Goal: Transaction & Acquisition: Download file/media

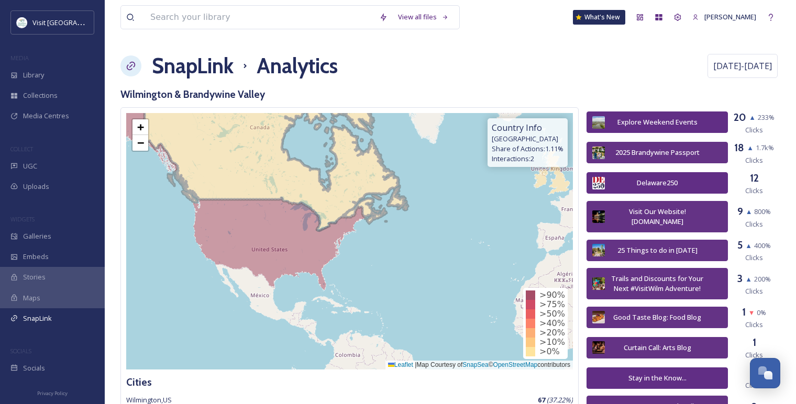
scroll to position [1246, 0]
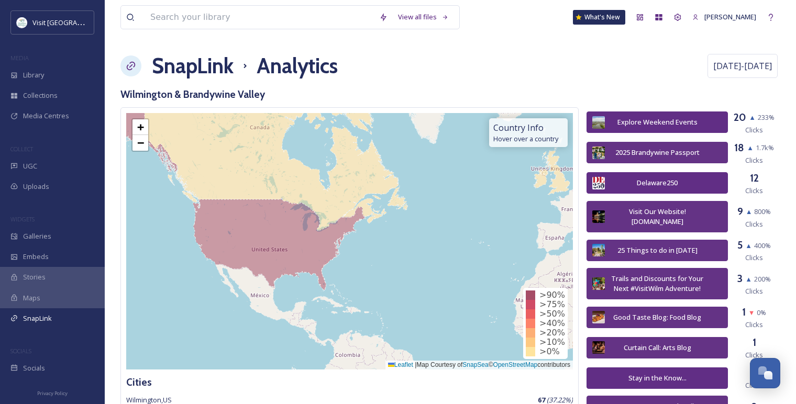
click at [212, 70] on h1 "SnapLink" at bounding box center [193, 65] width 82 height 31
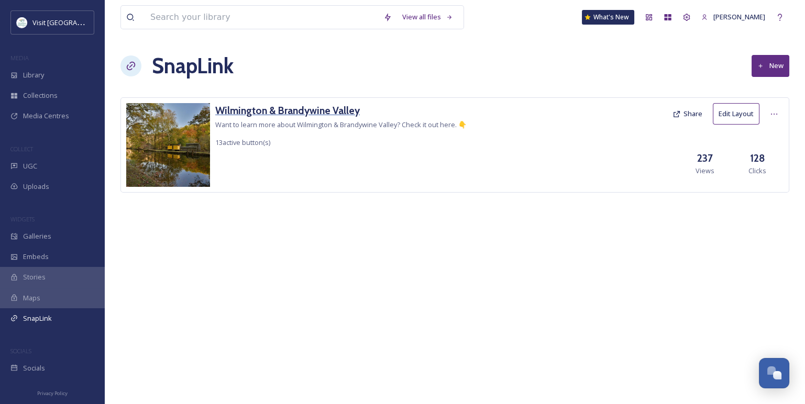
click at [342, 113] on h3 "Wilmington & Brandywine Valley" at bounding box center [340, 110] width 251 height 15
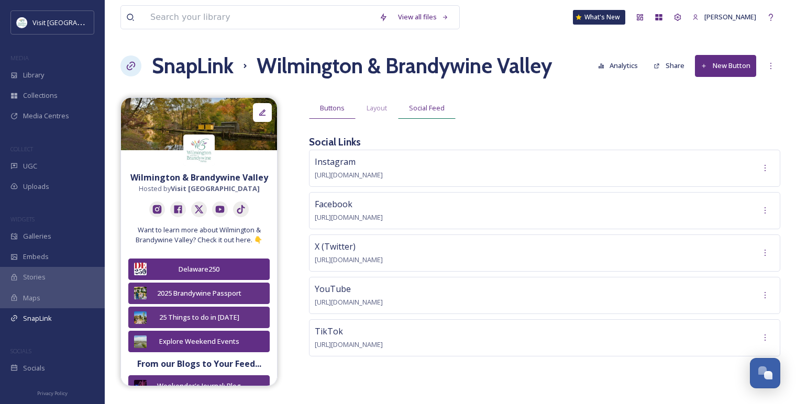
click at [424, 112] on span "Social Feed" at bounding box center [427, 108] width 36 height 10
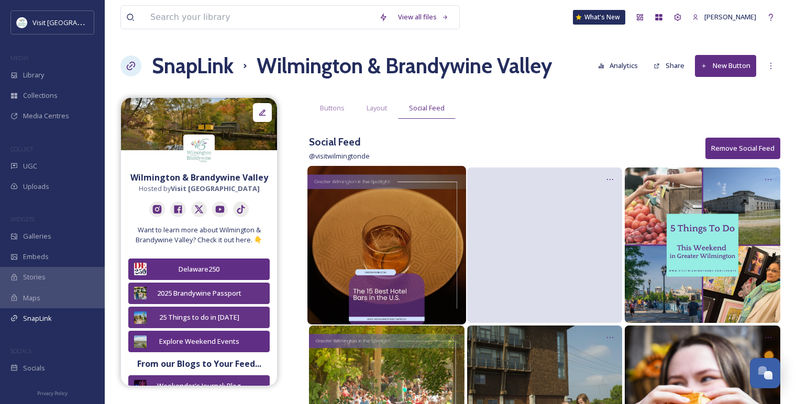
click at [399, 217] on img at bounding box center [386, 245] width 159 height 159
click at [447, 180] on div at bounding box center [453, 178] width 19 height 19
click at [442, 219] on span "Edit Post" at bounding box center [440, 222] width 28 height 10
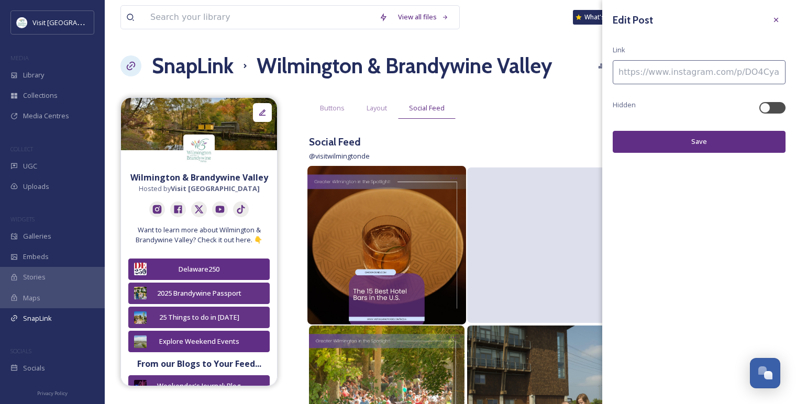
click at [651, 72] on input at bounding box center [699, 72] width 173 height 24
paste input "[URL][DOMAIN_NAME]"
type input "[URL][DOMAIN_NAME]"
click at [662, 133] on button "Save" at bounding box center [699, 141] width 173 height 21
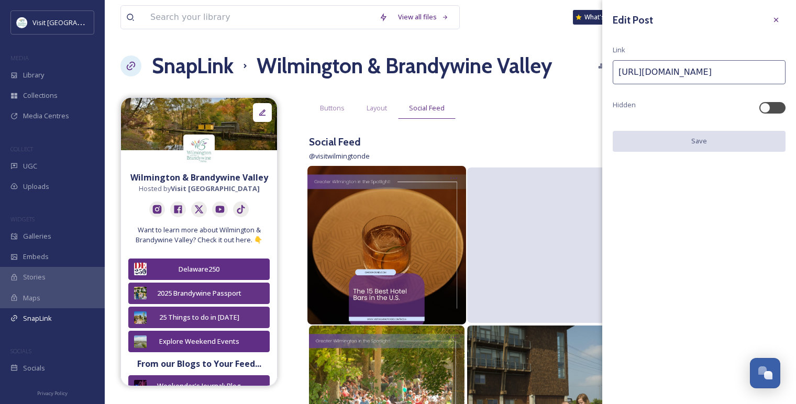
scroll to position [0, 0]
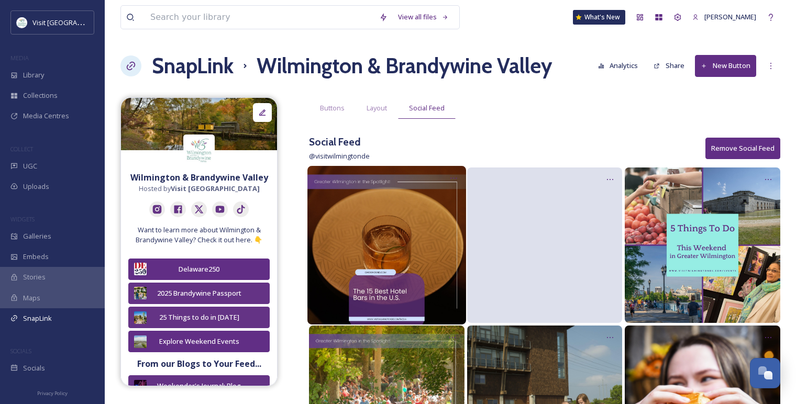
click at [182, 66] on h1 "SnapLink" at bounding box center [193, 65] width 82 height 31
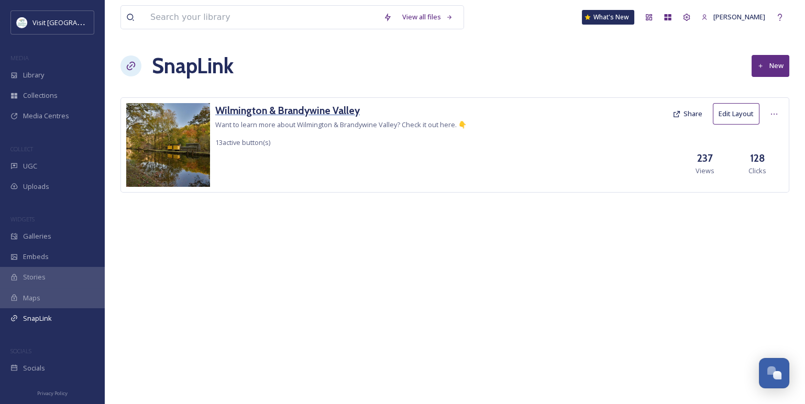
click at [258, 113] on h3 "Wilmington & Brandywine Valley" at bounding box center [340, 110] width 251 height 15
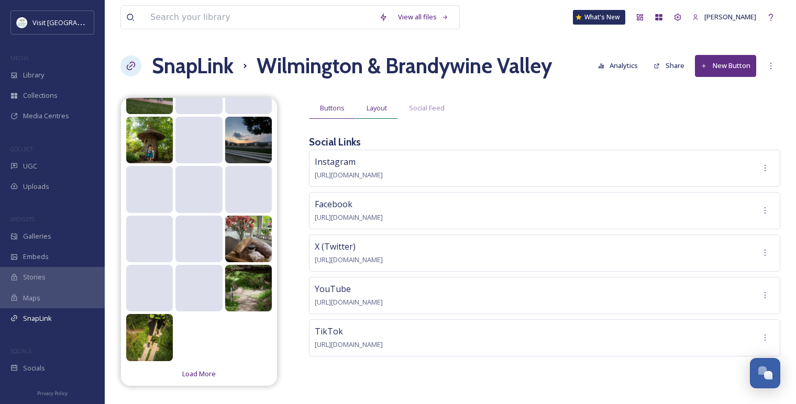
click at [370, 107] on span "Layout" at bounding box center [377, 108] width 20 height 10
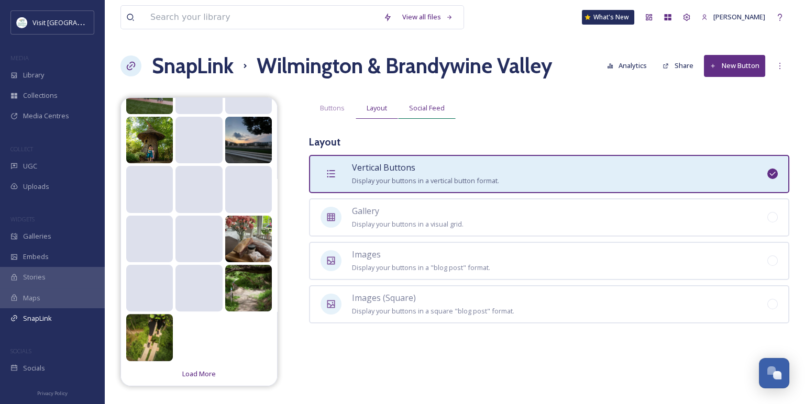
click at [408, 111] on div "Social Feed" at bounding box center [427, 107] width 58 height 21
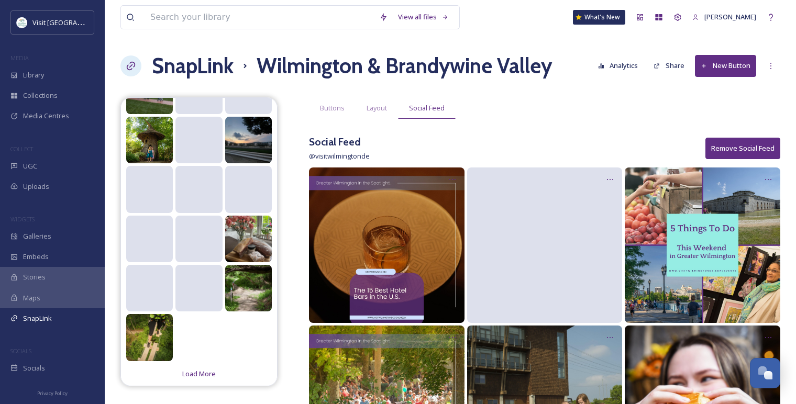
click at [720, 62] on button "New Button" at bounding box center [725, 65] width 61 height 21
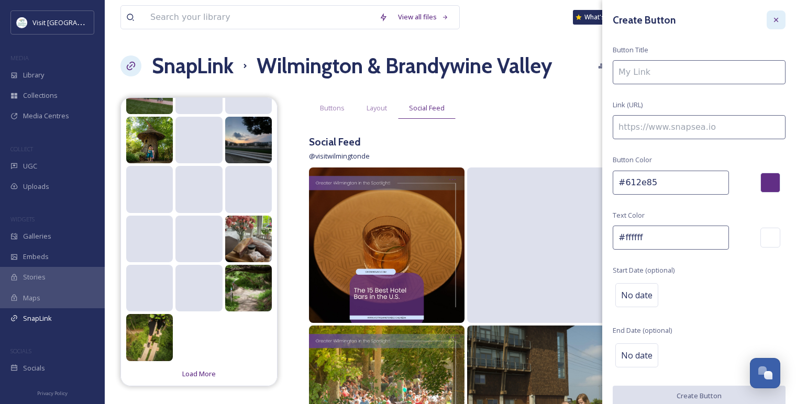
click at [774, 18] on icon at bounding box center [776, 20] width 4 height 4
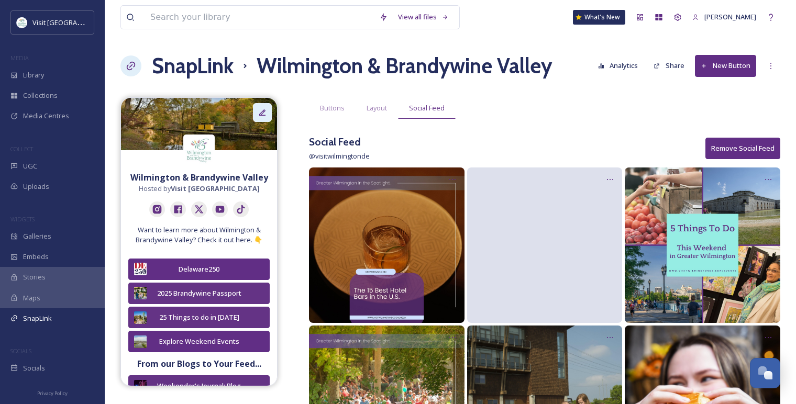
click at [258, 111] on icon at bounding box center [262, 112] width 8 height 8
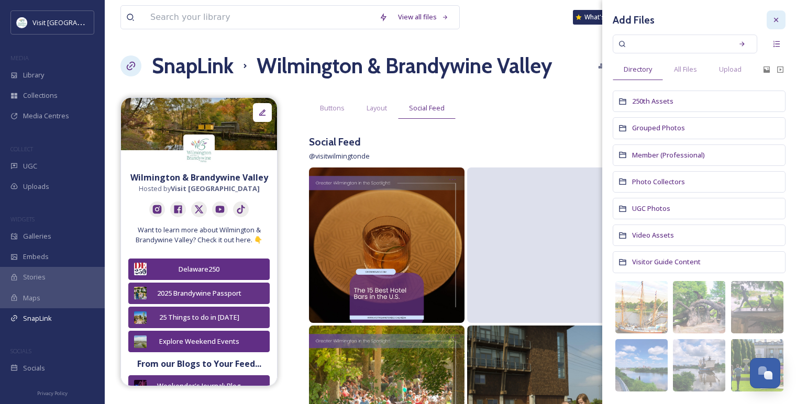
click at [775, 26] on div at bounding box center [776, 19] width 19 height 19
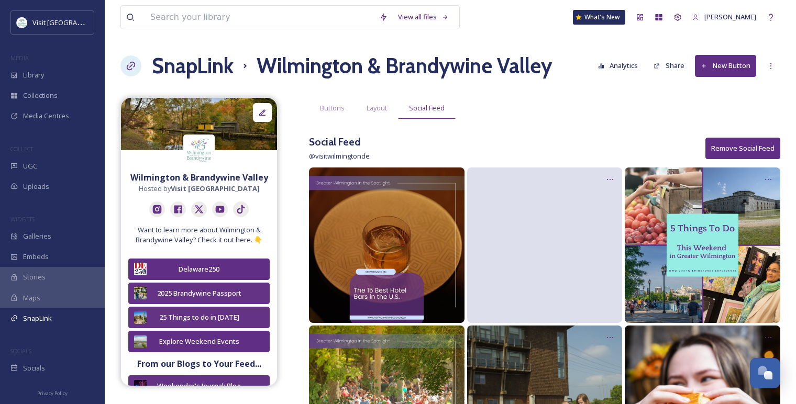
click at [45, 81] on div "Library" at bounding box center [52, 75] width 105 height 20
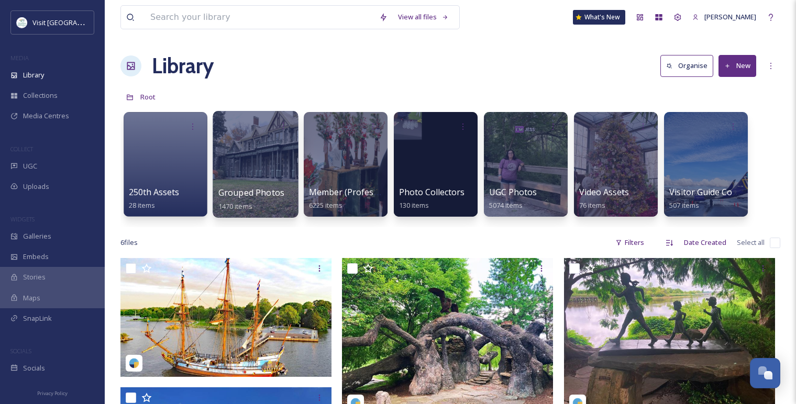
click at [227, 177] on div at bounding box center [255, 164] width 85 height 107
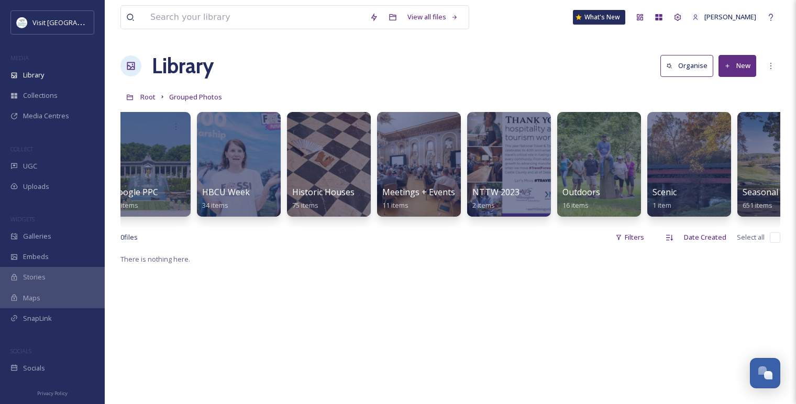
scroll to position [0, 664]
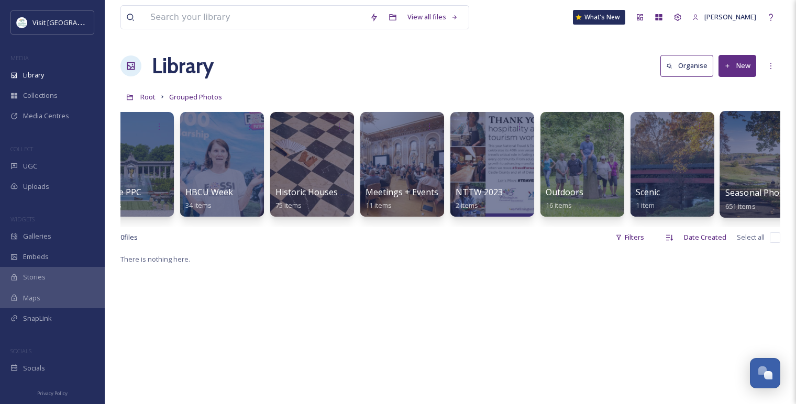
click at [742, 181] on div at bounding box center [762, 164] width 85 height 107
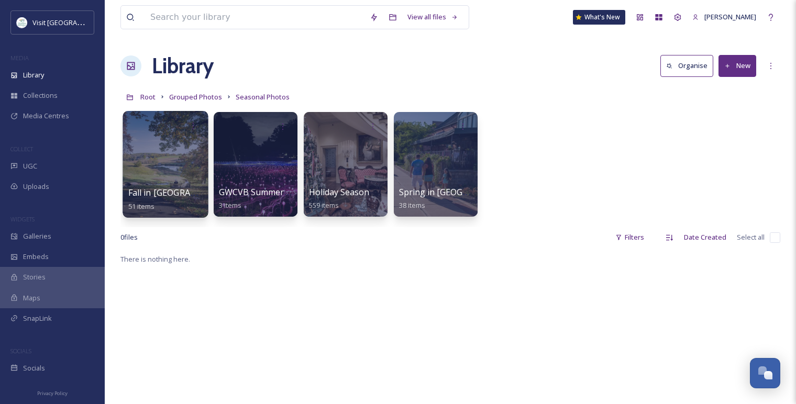
click at [164, 179] on div at bounding box center [165, 164] width 85 height 107
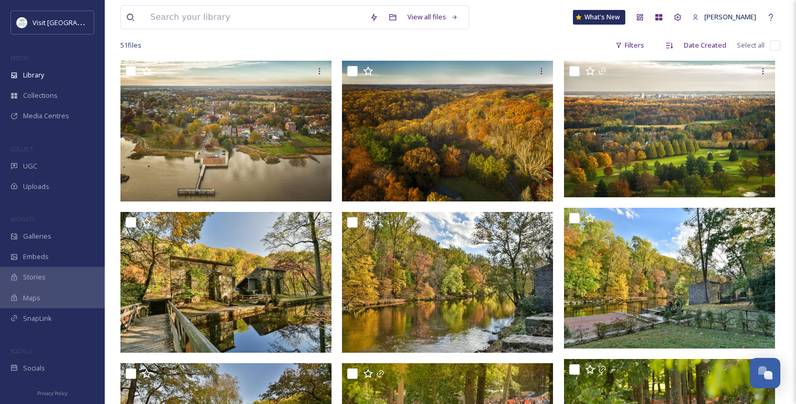
scroll to position [88, 0]
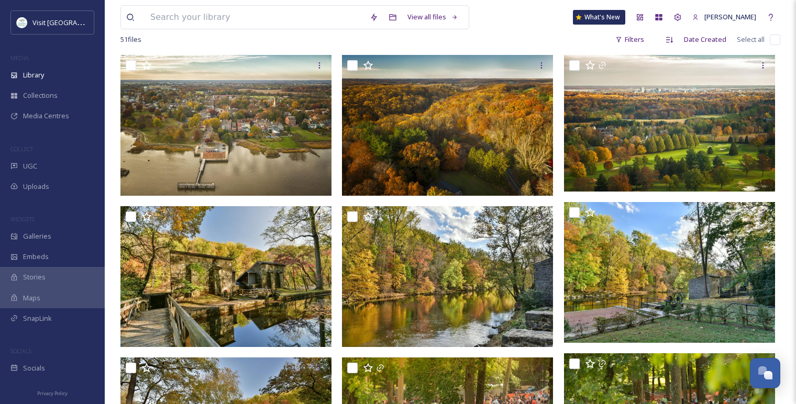
click at [353, 65] on input "checkbox" at bounding box center [352, 65] width 10 height 10
checkbox input "true"
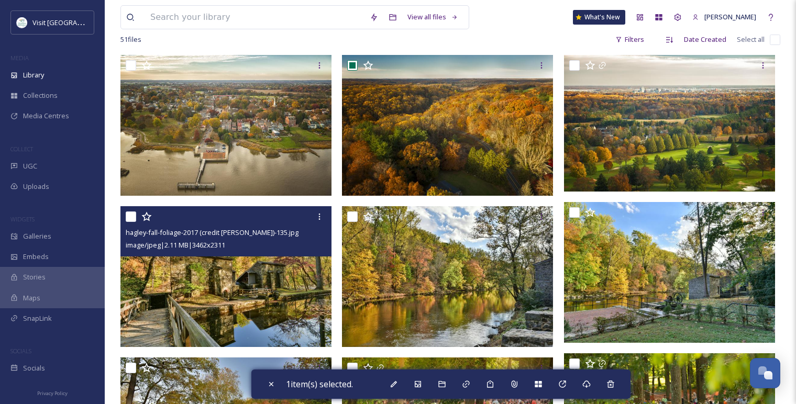
click at [127, 216] on input "checkbox" at bounding box center [131, 217] width 10 height 10
checkbox input "true"
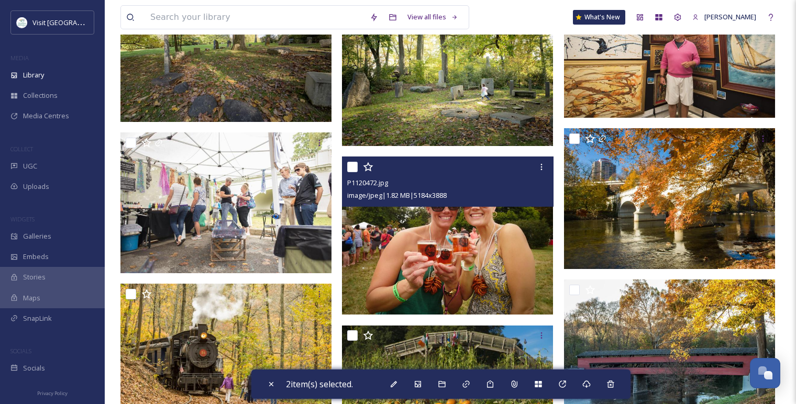
scroll to position [2323, 0]
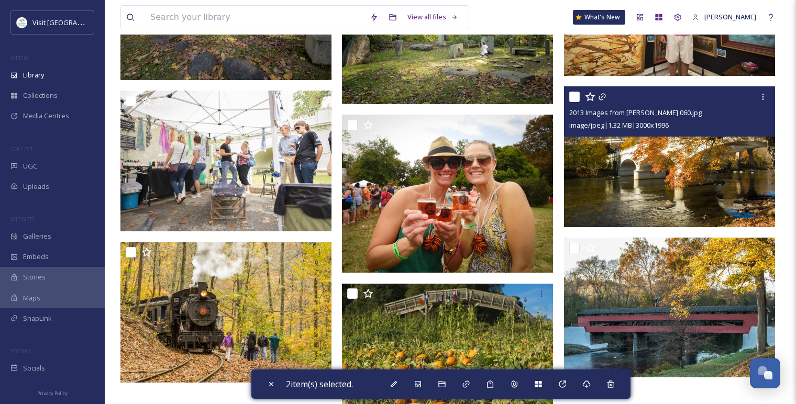
click at [571, 97] on input "checkbox" at bounding box center [574, 97] width 10 height 10
checkbox input "true"
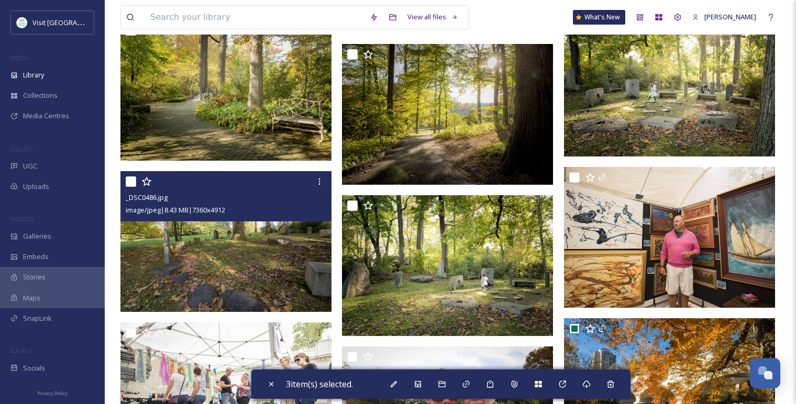
scroll to position [2085, 0]
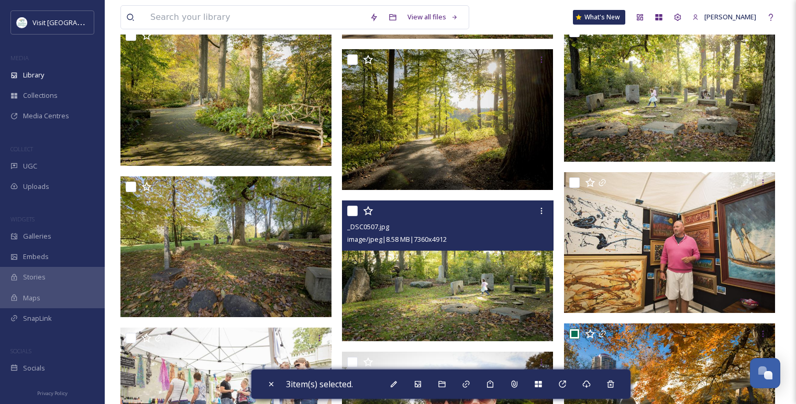
click at [413, 258] on img at bounding box center [447, 271] width 211 height 141
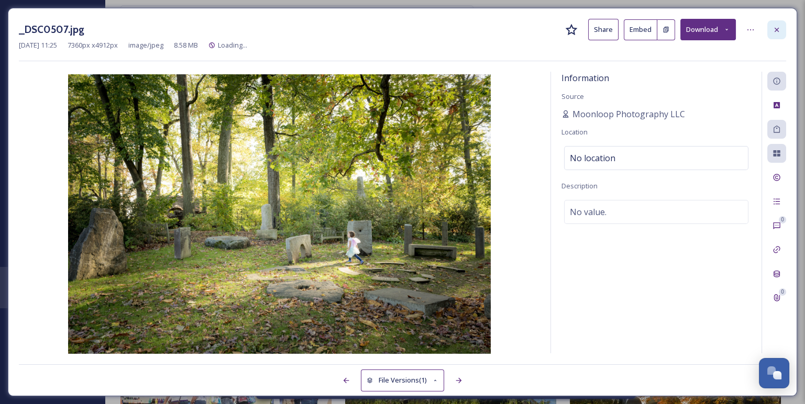
click at [777, 26] on icon at bounding box center [777, 30] width 8 height 8
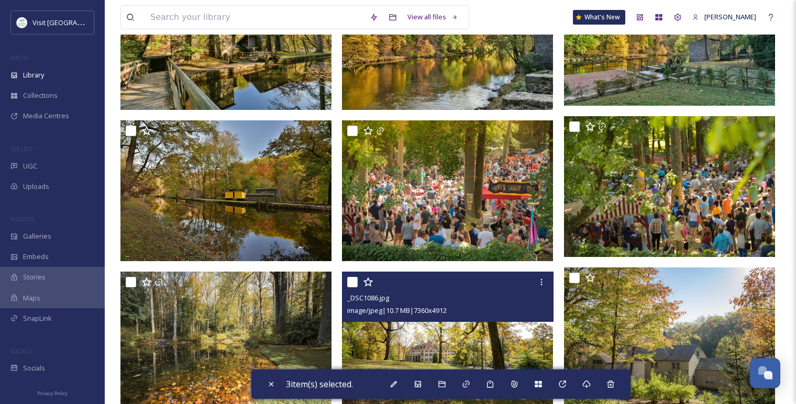
scroll to position [309, 0]
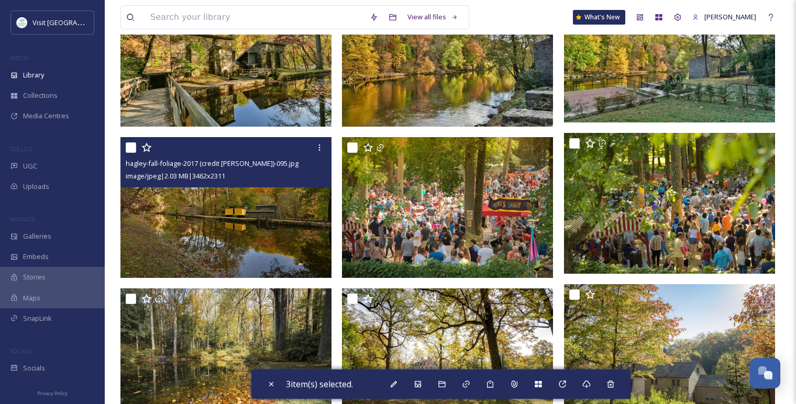
click at [128, 144] on input "checkbox" at bounding box center [131, 147] width 10 height 10
checkbox input "true"
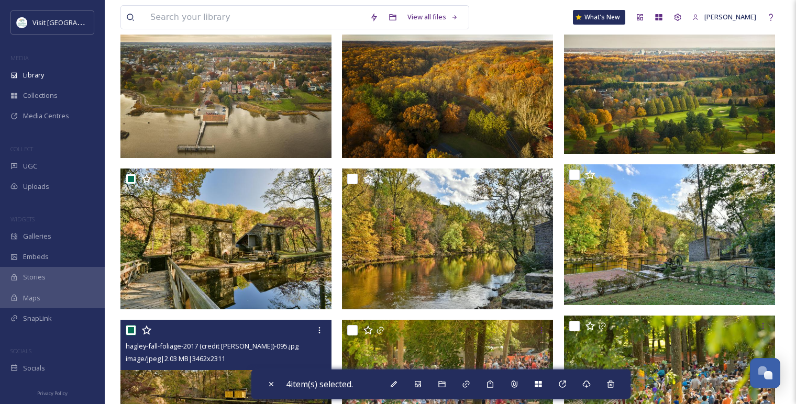
scroll to position [121, 0]
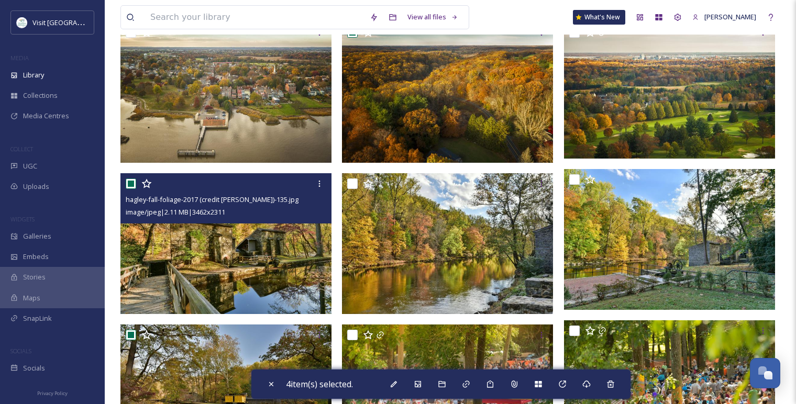
click at [130, 183] on input "checkbox" at bounding box center [131, 184] width 10 height 10
checkbox input "false"
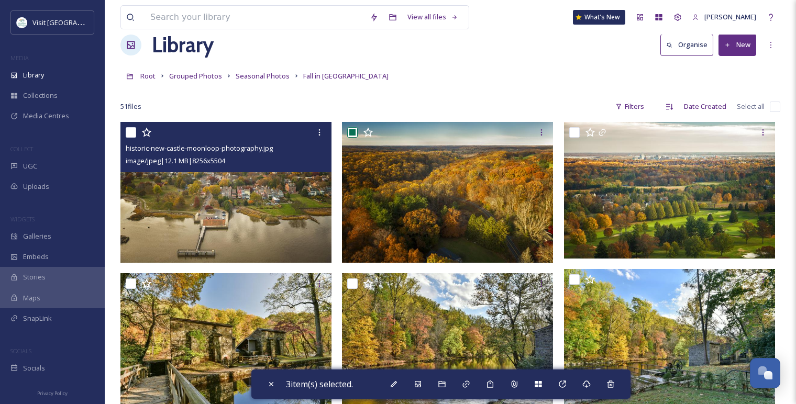
scroll to position [0, 0]
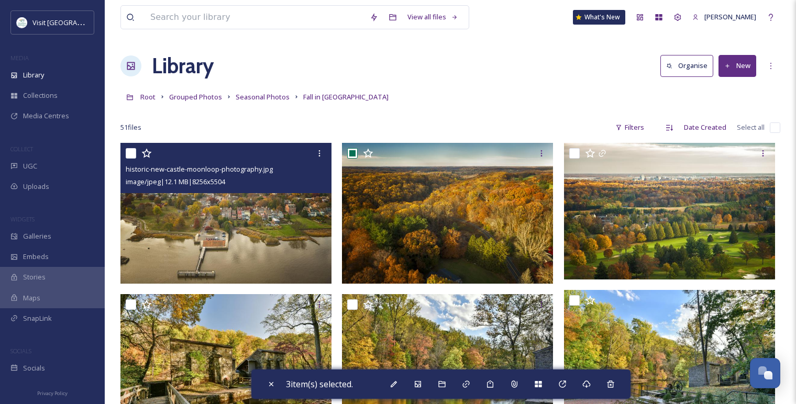
click at [132, 152] on input "checkbox" at bounding box center [131, 153] width 10 height 10
checkbox input "true"
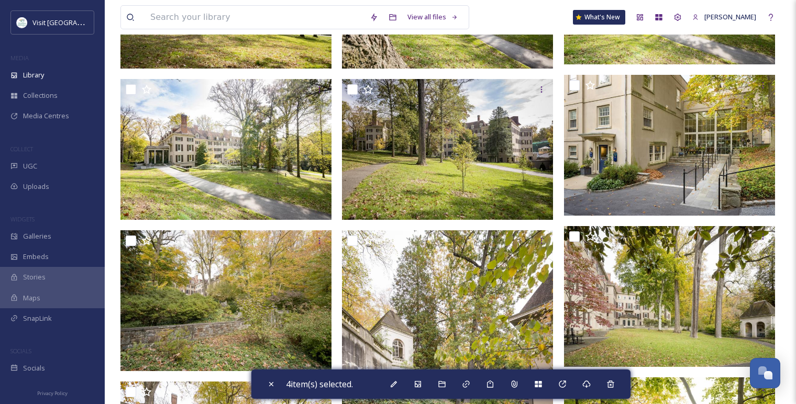
scroll to position [1131, 0]
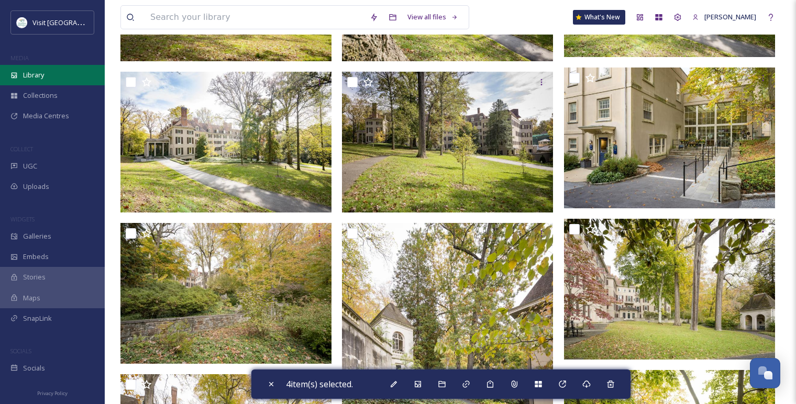
click at [42, 75] on span "Library" at bounding box center [33, 75] width 21 height 10
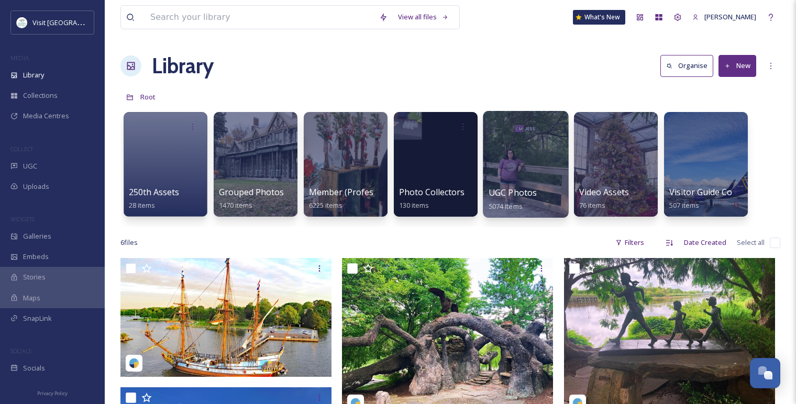
click at [520, 171] on div at bounding box center [525, 164] width 85 height 107
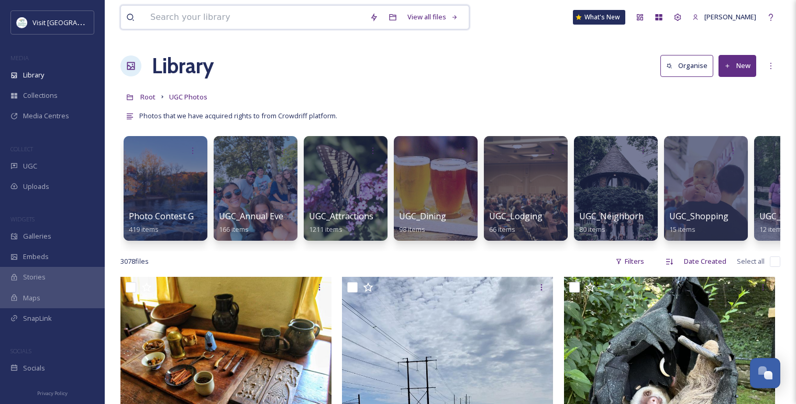
click at [266, 13] on input at bounding box center [254, 17] width 219 height 23
type input "fall"
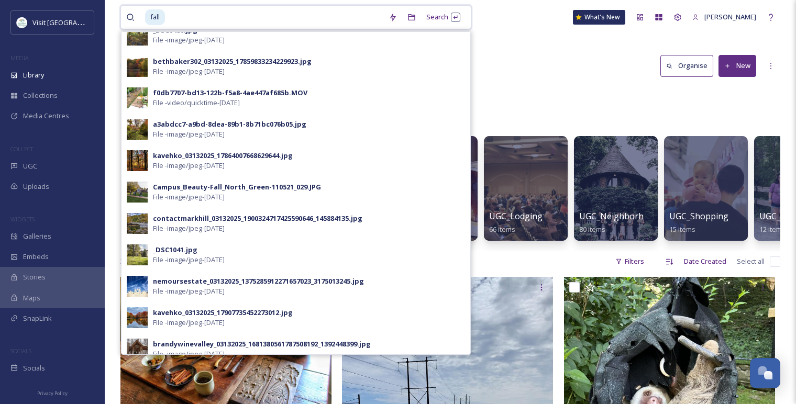
scroll to position [598, 0]
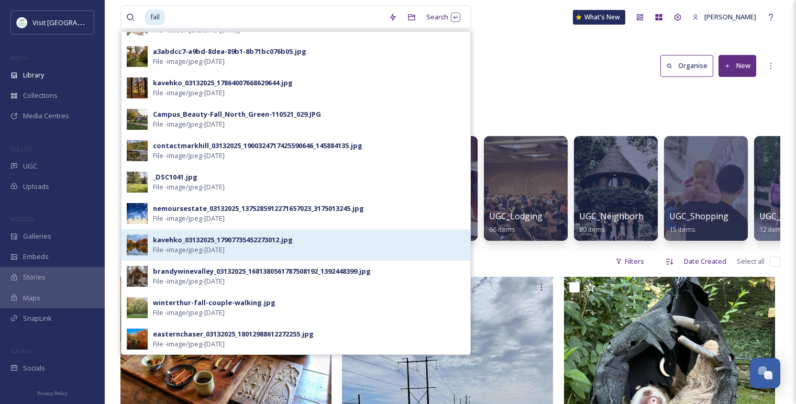
click at [348, 236] on div "kavehko_03132025_17907735452273012.jpg File - image/jpeg - [DATE]" at bounding box center [309, 245] width 312 height 20
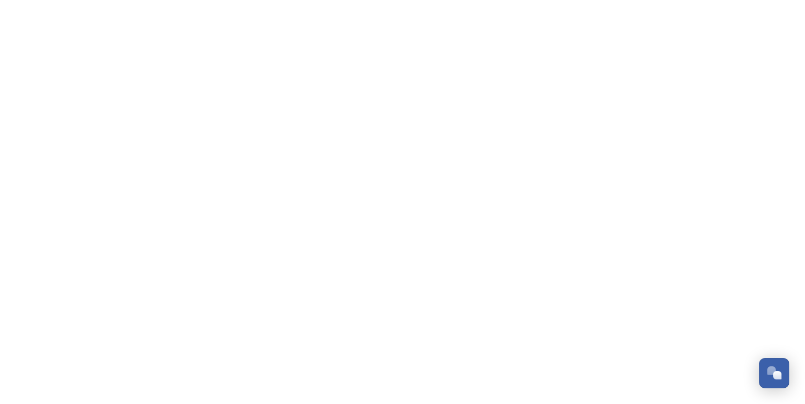
scroll to position [1256, 0]
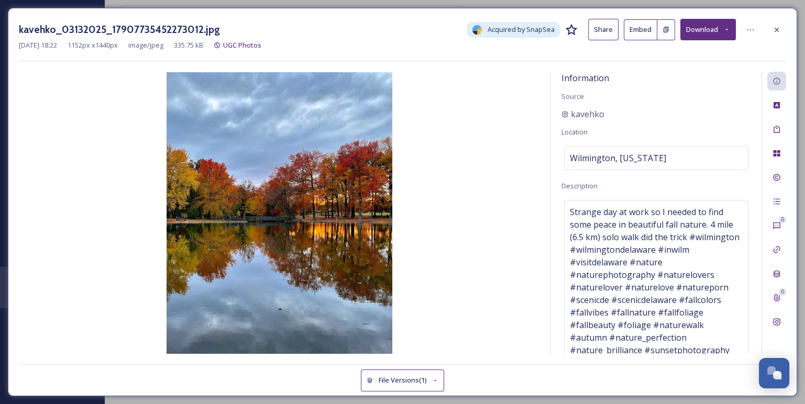
click at [699, 27] on button "Download" at bounding box center [708, 29] width 56 height 21
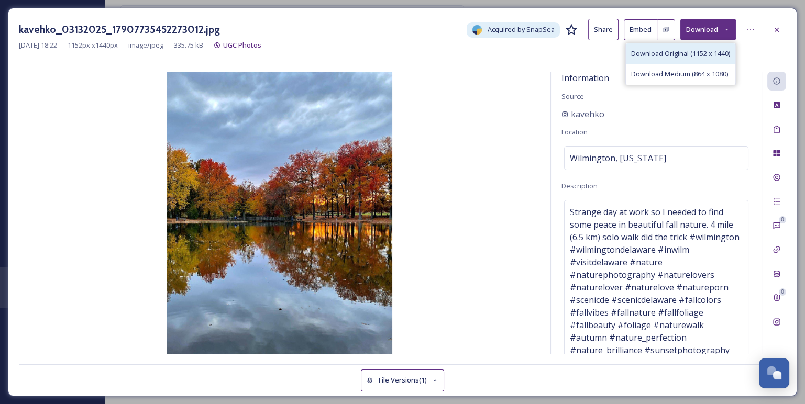
click at [690, 60] on div "Download Original (1152 x 1440)" at bounding box center [680, 53] width 109 height 20
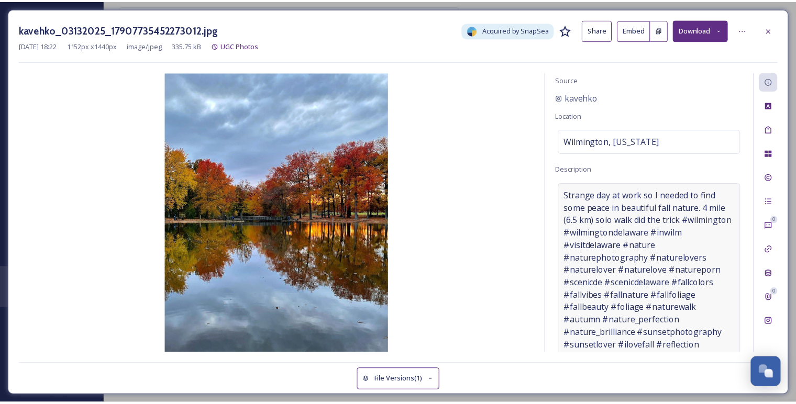
scroll to position [0, 0]
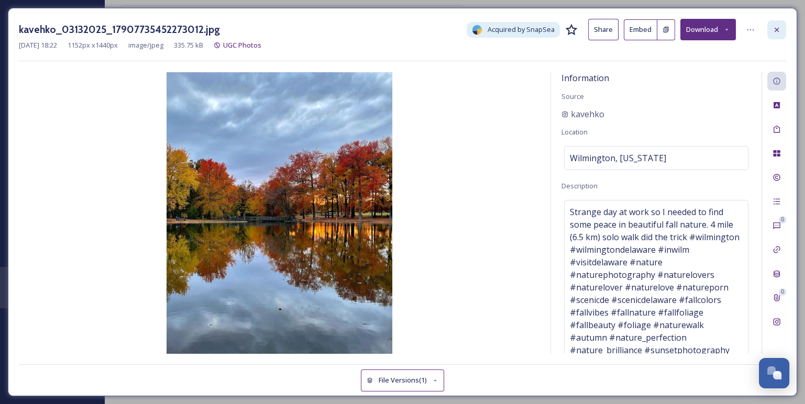
click at [777, 30] on icon at bounding box center [777, 30] width 8 height 8
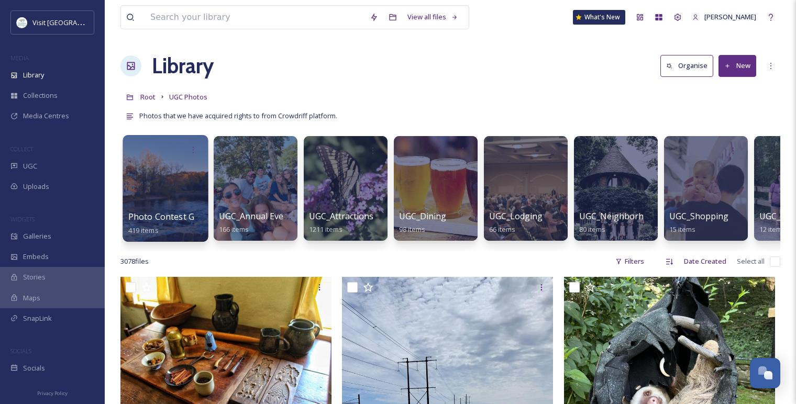
click at [173, 208] on div at bounding box center [165, 188] width 85 height 107
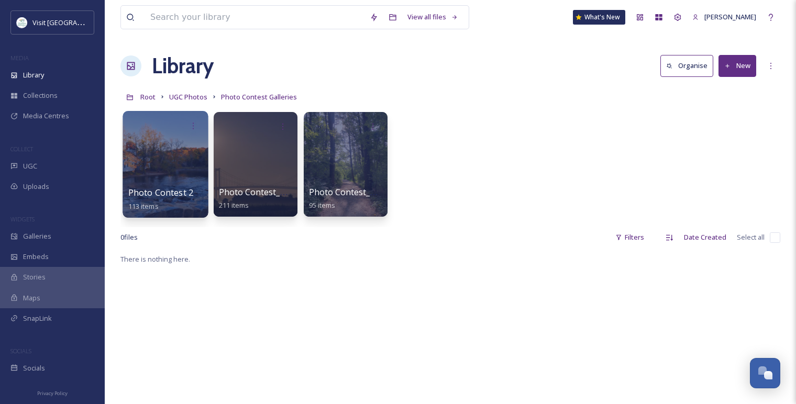
click at [192, 177] on div at bounding box center [165, 164] width 85 height 107
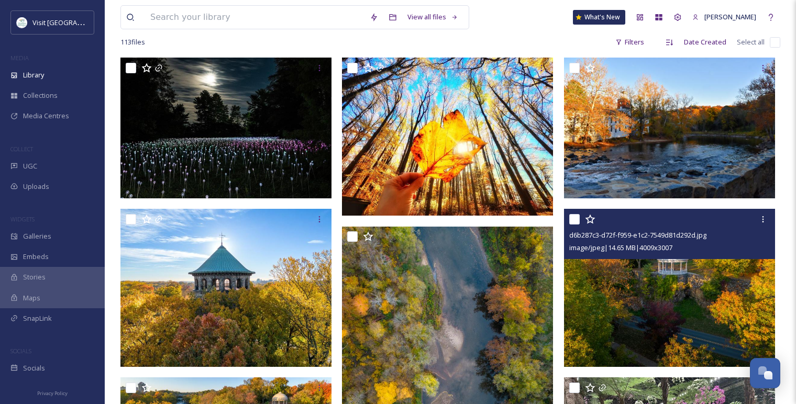
scroll to position [84, 0]
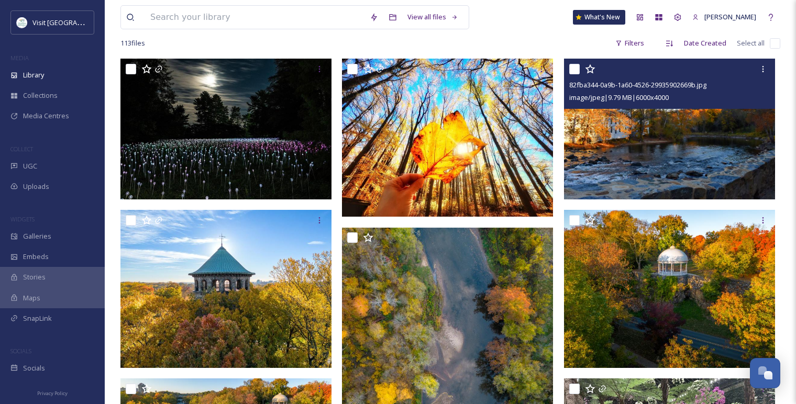
click at [617, 142] on img at bounding box center [669, 129] width 211 height 141
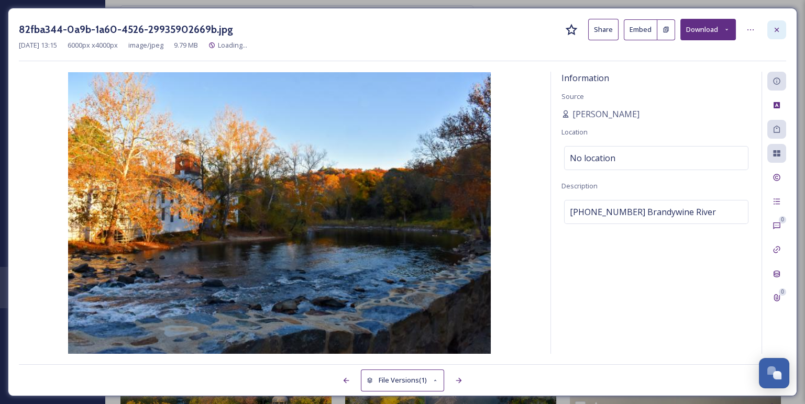
click at [774, 32] on icon at bounding box center [777, 30] width 8 height 8
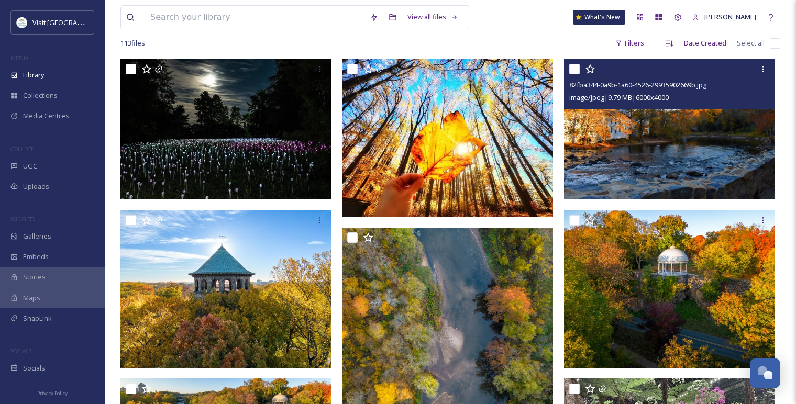
click at [575, 70] on input "checkbox" at bounding box center [574, 69] width 10 height 10
checkbox input "true"
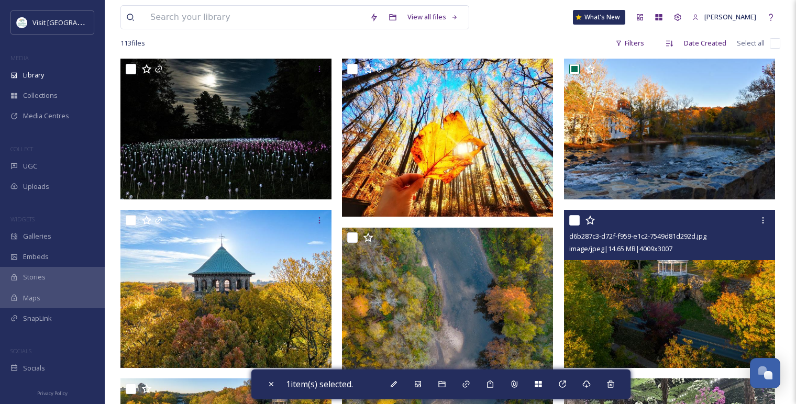
click at [586, 294] on img at bounding box center [669, 289] width 211 height 158
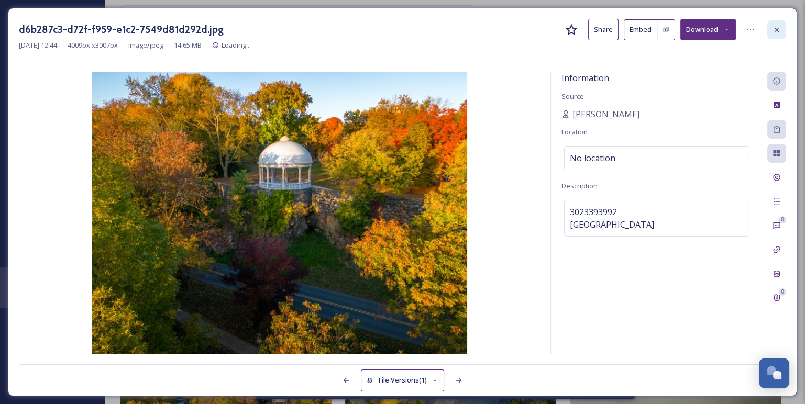
click at [782, 29] on div at bounding box center [776, 29] width 19 height 19
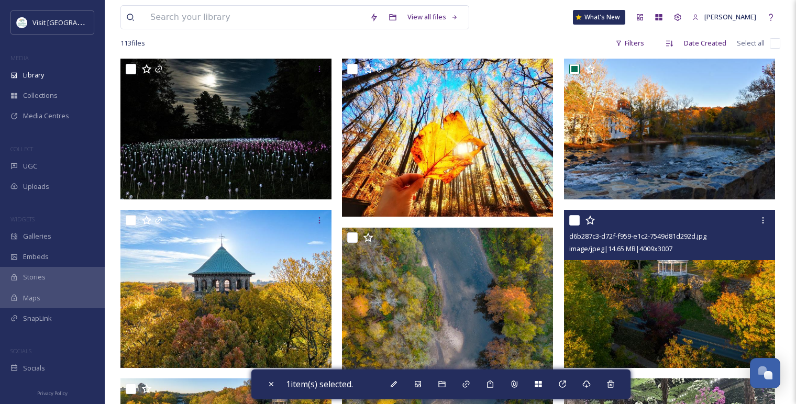
click at [575, 216] on input "checkbox" at bounding box center [574, 220] width 10 height 10
checkbox input "true"
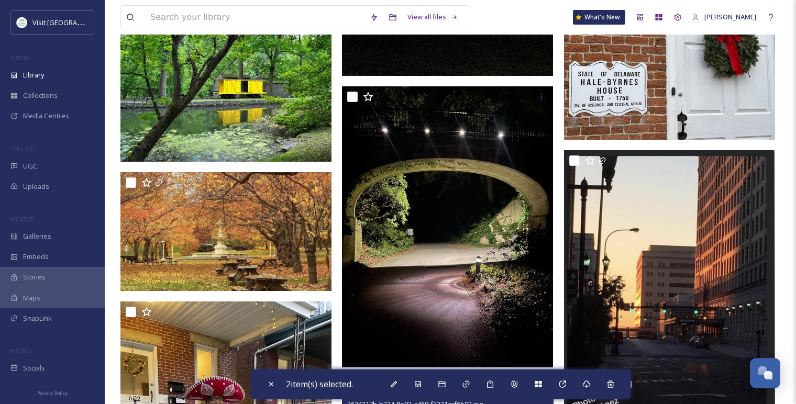
scroll to position [1919, 0]
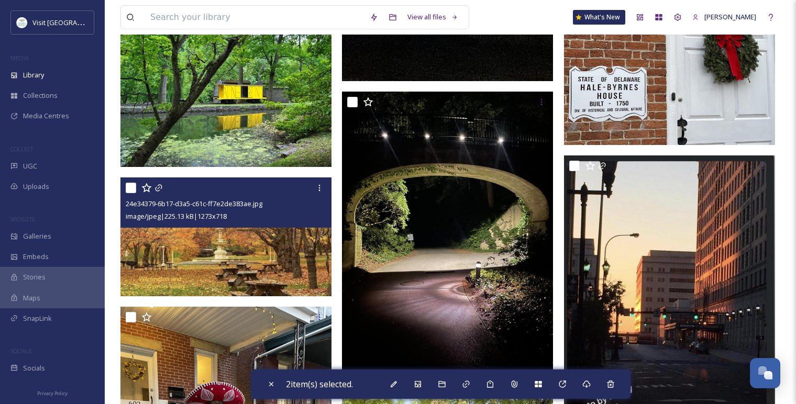
click at [228, 266] on img at bounding box center [225, 237] width 211 height 119
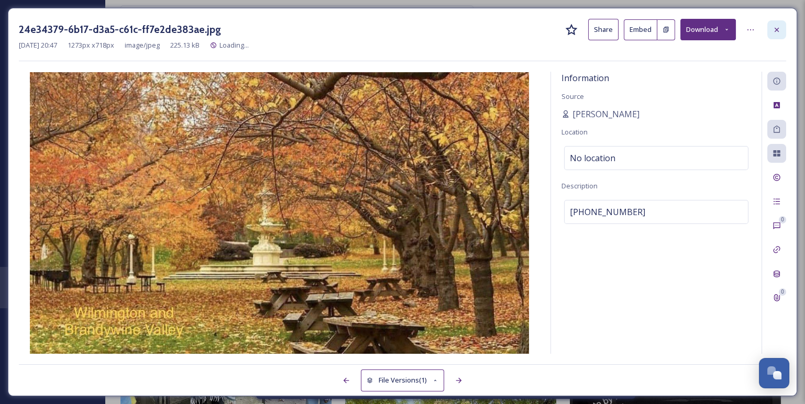
click at [773, 31] on icon at bounding box center [777, 30] width 8 height 8
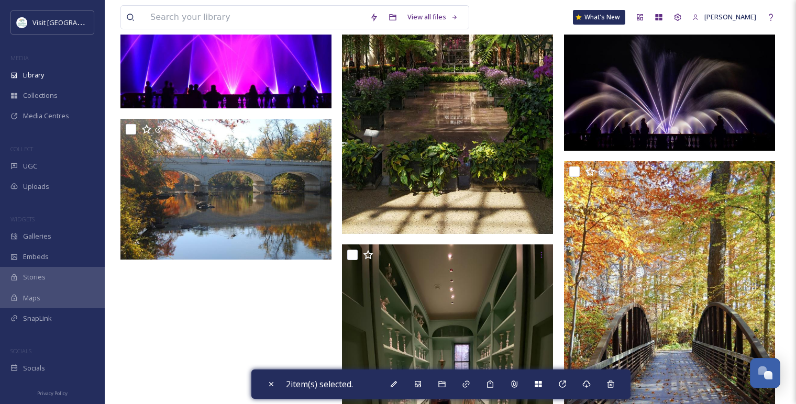
scroll to position [7863, 0]
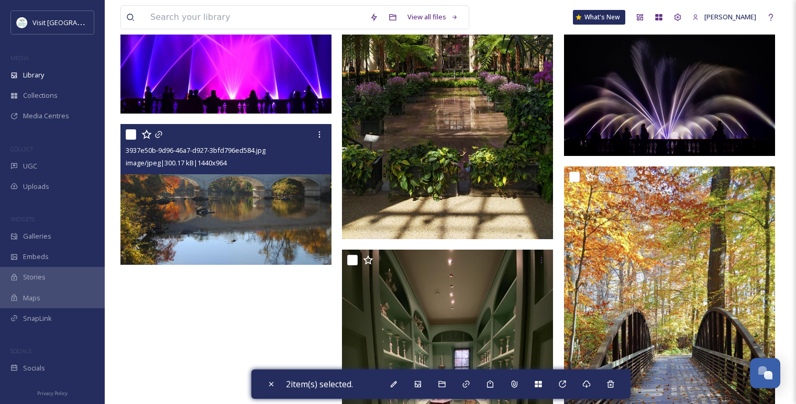
click at [225, 180] on img at bounding box center [225, 194] width 211 height 141
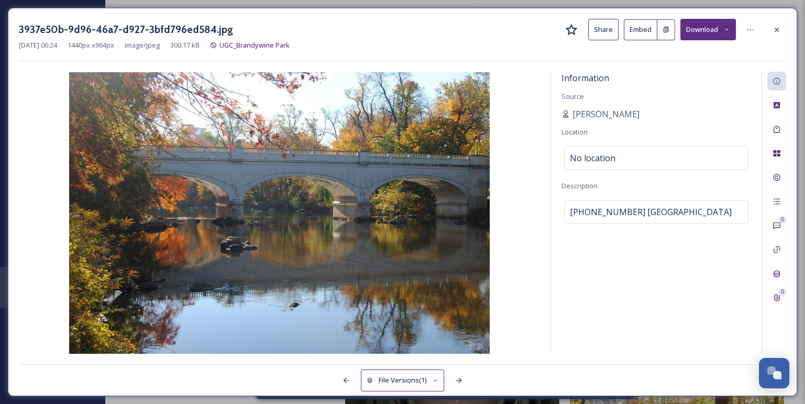
click at [710, 30] on button "Download" at bounding box center [708, 29] width 56 height 21
click at [778, 27] on icon at bounding box center [777, 29] width 4 height 4
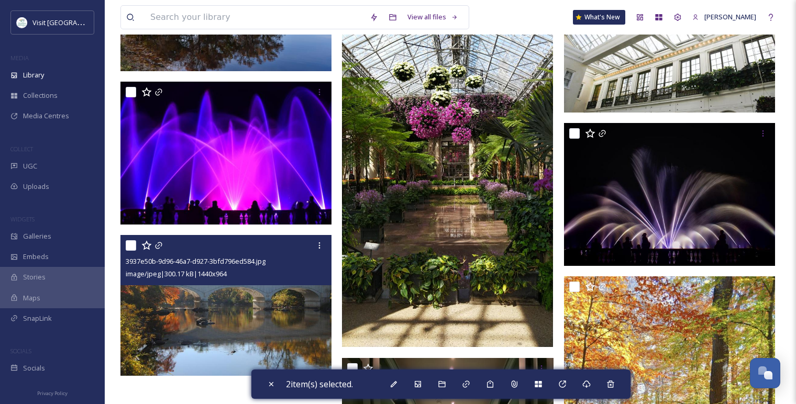
click at [130, 245] on input "checkbox" at bounding box center [131, 245] width 10 height 10
checkbox input "true"
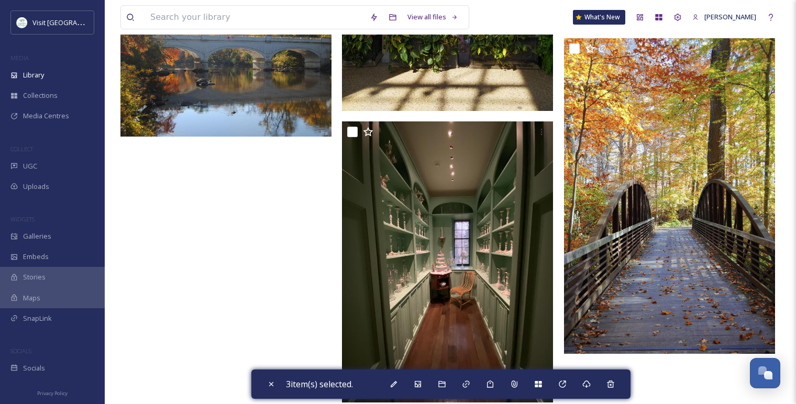
scroll to position [8080, 0]
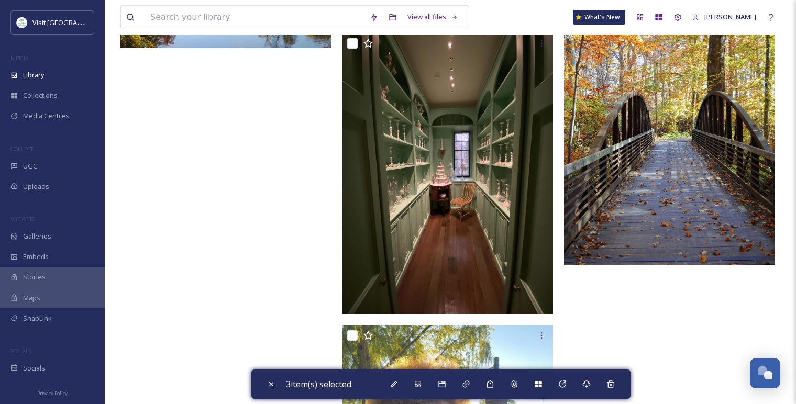
click at [647, 179] on img at bounding box center [669, 107] width 211 height 315
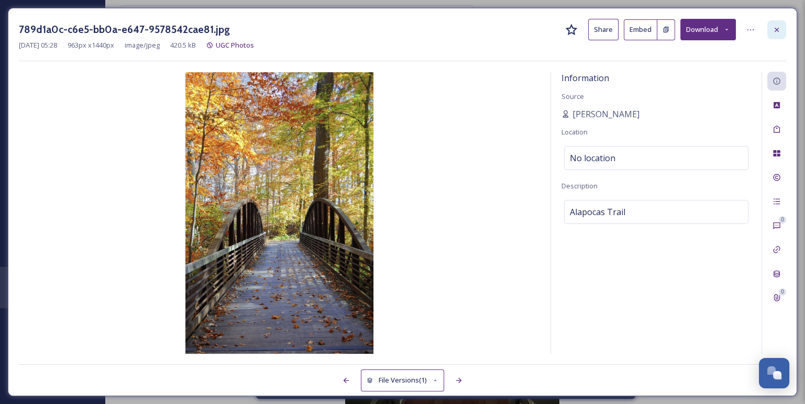
click at [771, 30] on div at bounding box center [776, 29] width 19 height 19
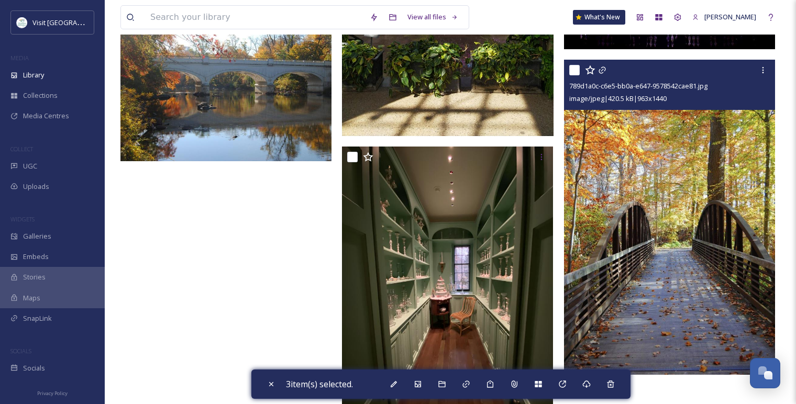
click at [578, 71] on input "checkbox" at bounding box center [574, 70] width 10 height 10
checkbox input "true"
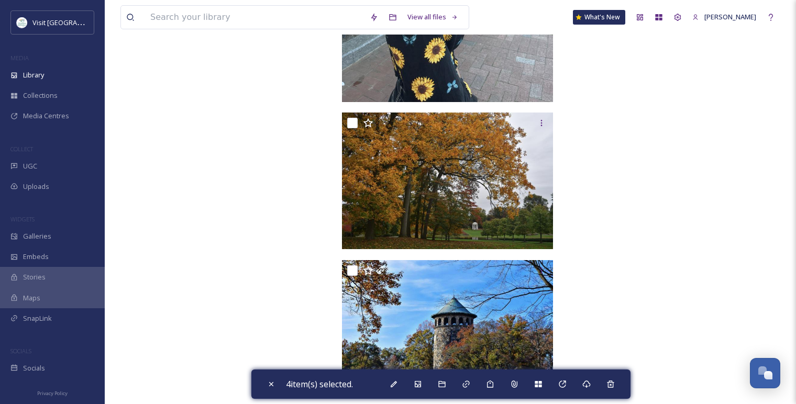
scroll to position [8582, 0]
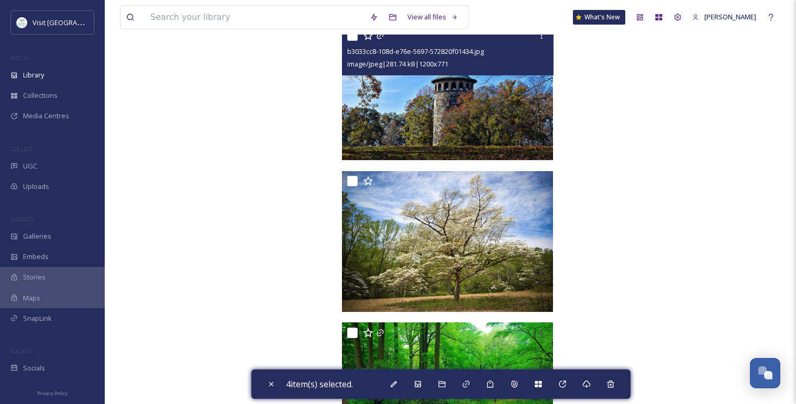
click at [447, 91] on img at bounding box center [447, 93] width 211 height 136
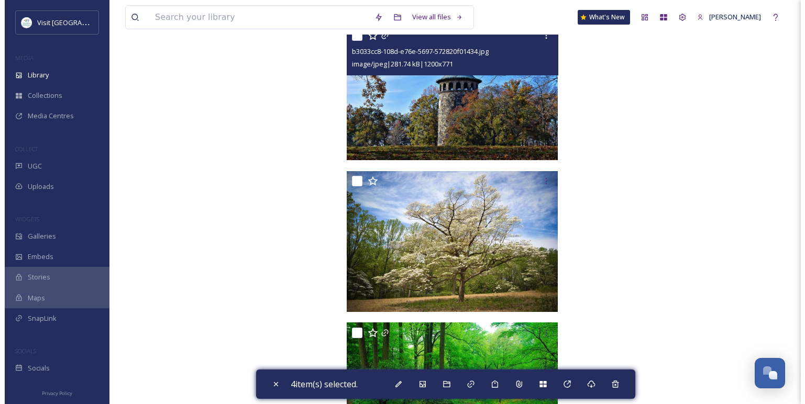
scroll to position [8750, 0]
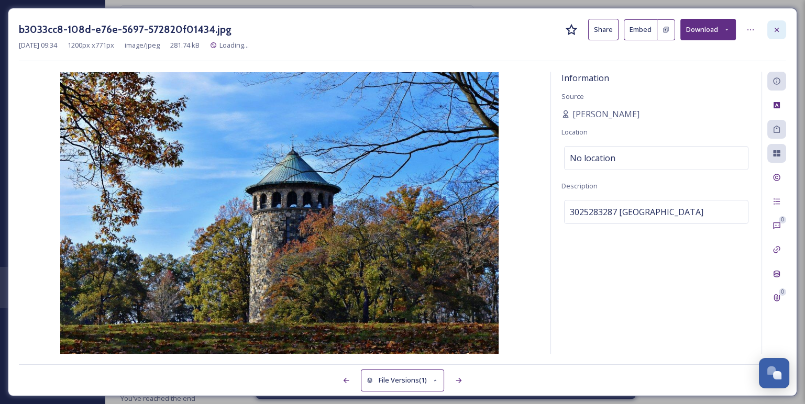
click at [776, 29] on icon at bounding box center [777, 29] width 4 height 4
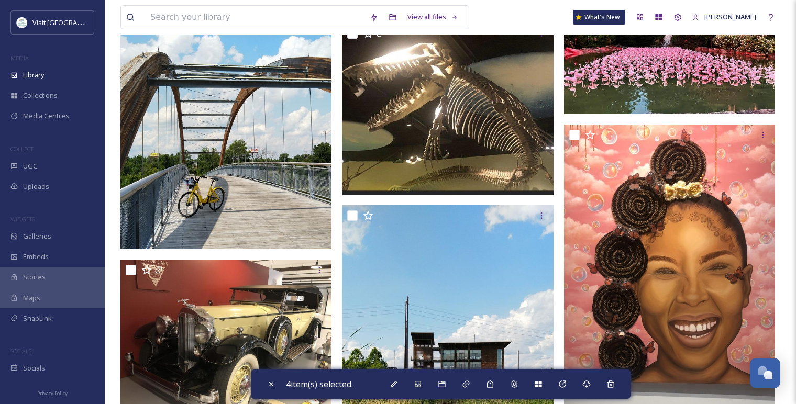
scroll to position [5668, 0]
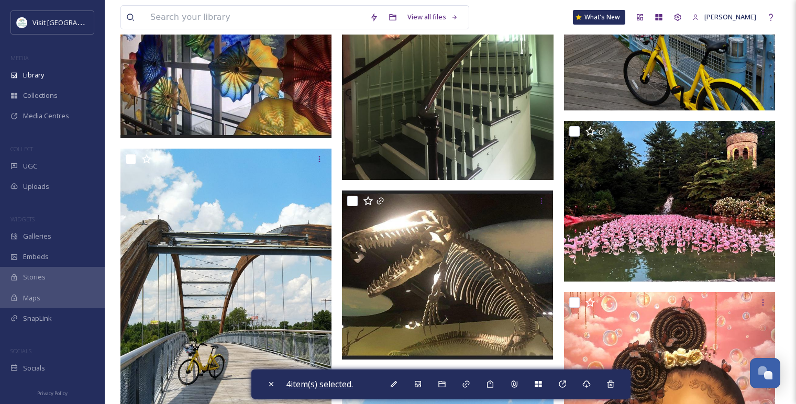
click at [335, 382] on span "4 item(s) selected." at bounding box center [319, 385] width 67 height 12
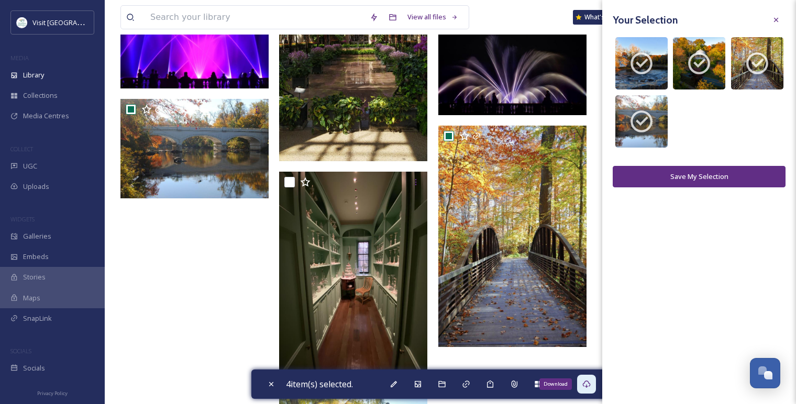
click at [585, 381] on div "Download" at bounding box center [586, 384] width 19 height 19
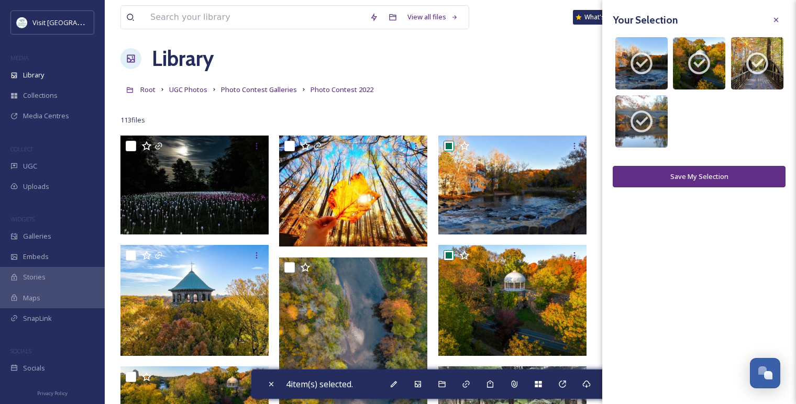
scroll to position [0, 0]
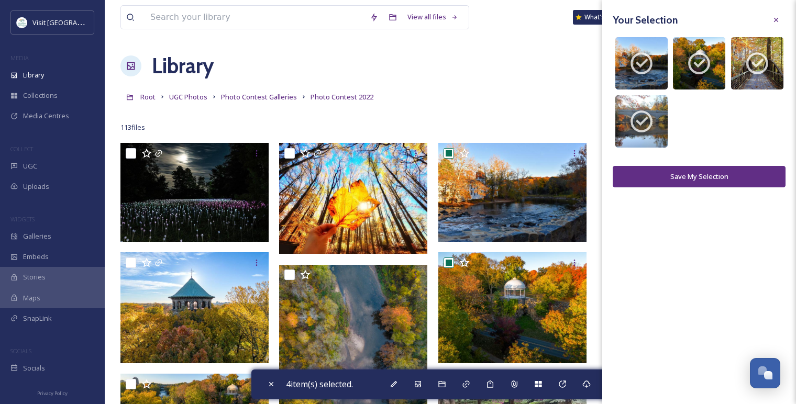
click at [651, 312] on div "Your Selection image/jpeg 6000 x 4000 image/jpeg 1440 x 964 image/jpeg 4009 x 3…" at bounding box center [699, 202] width 194 height 404
click at [775, 21] on icon at bounding box center [776, 20] width 4 height 4
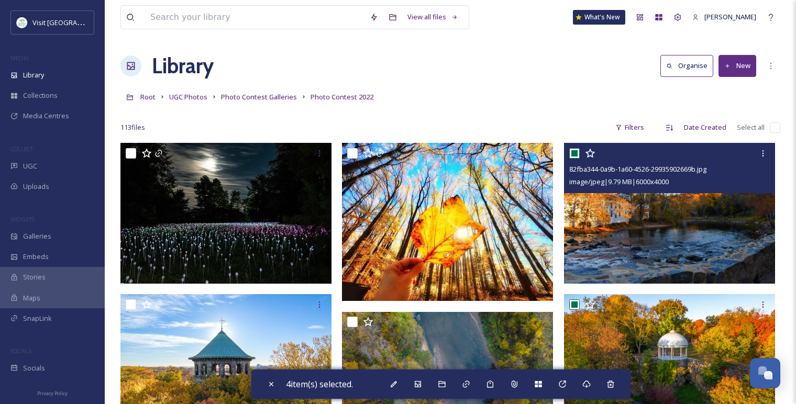
click at [621, 208] on img at bounding box center [669, 213] width 211 height 141
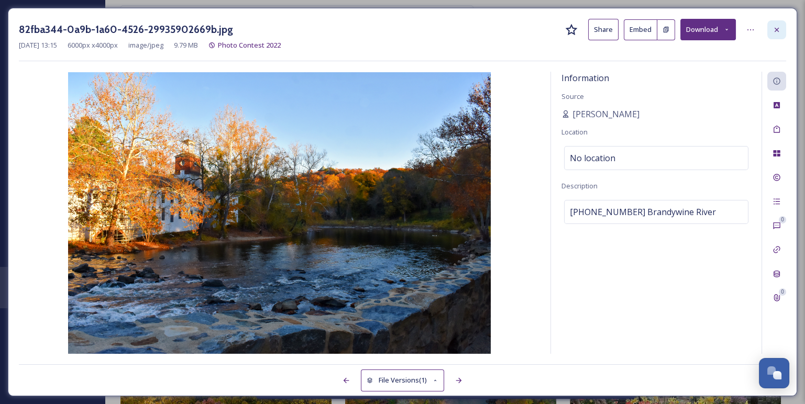
click at [777, 34] on div at bounding box center [776, 29] width 19 height 19
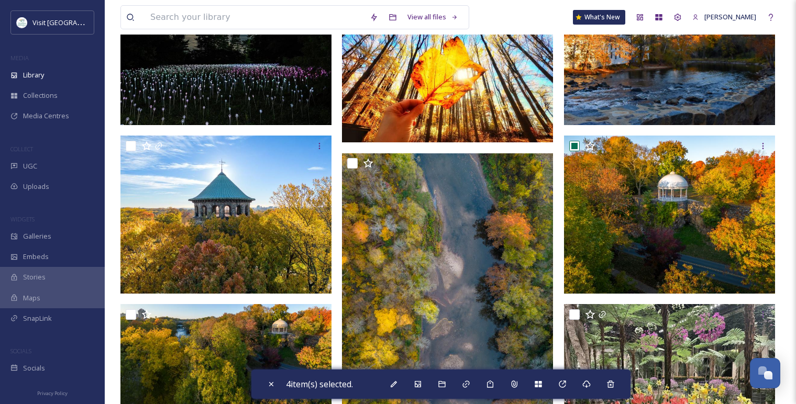
scroll to position [174, 0]
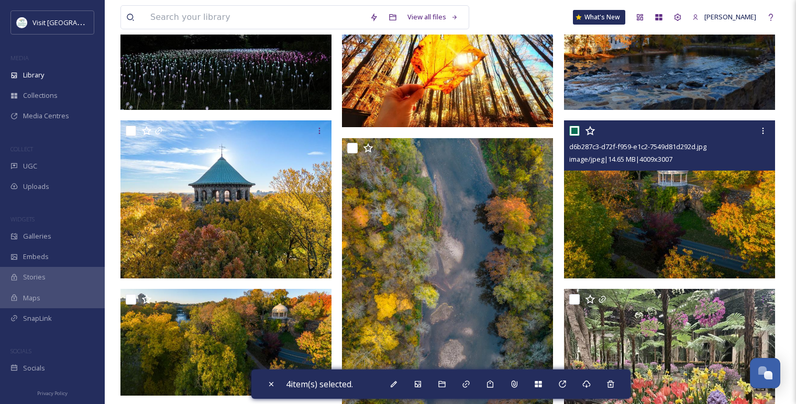
click at [666, 214] on img at bounding box center [669, 199] width 211 height 158
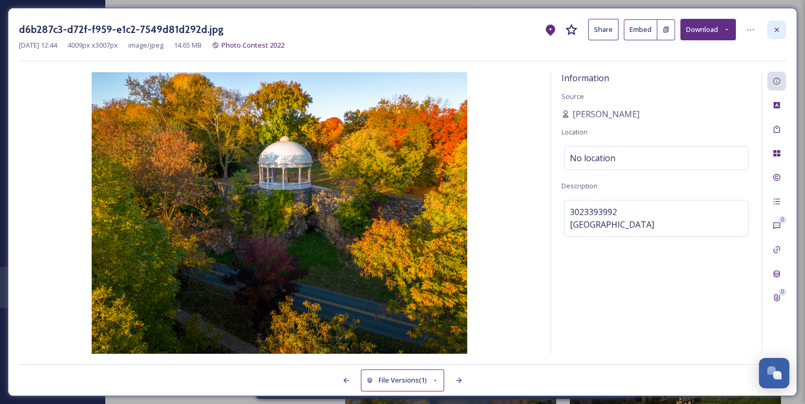
click at [776, 30] on icon at bounding box center [777, 29] width 4 height 4
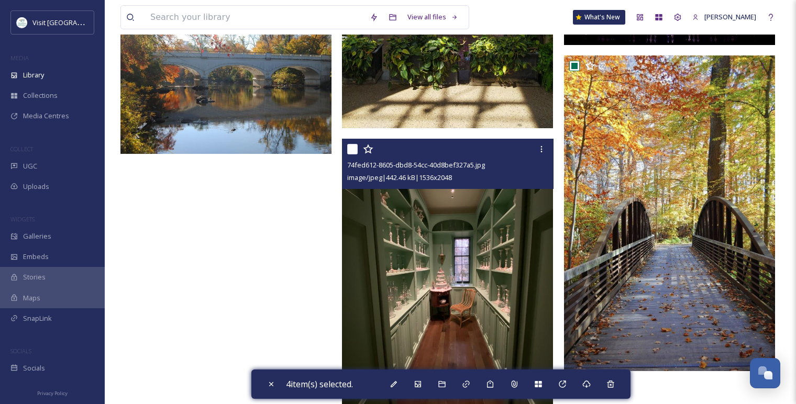
scroll to position [7998, 0]
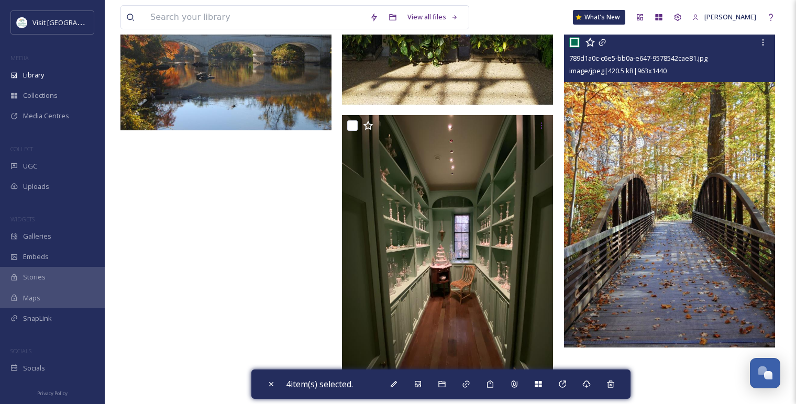
click at [634, 200] on img at bounding box center [669, 189] width 211 height 315
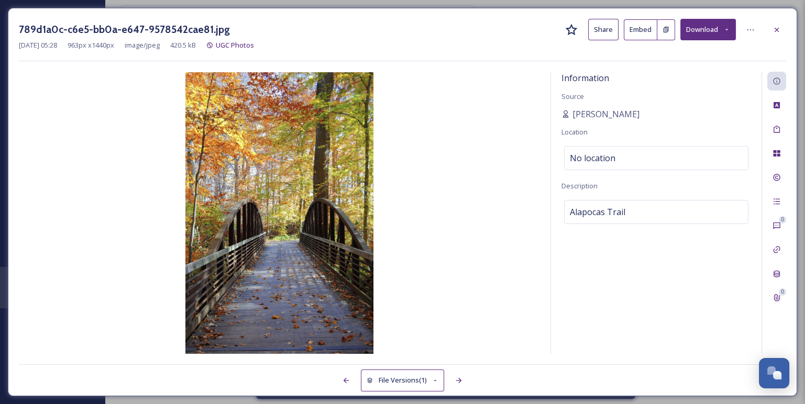
click at [423, 255] on img at bounding box center [279, 213] width 521 height 282
click at [780, 31] on icon at bounding box center [777, 30] width 8 height 8
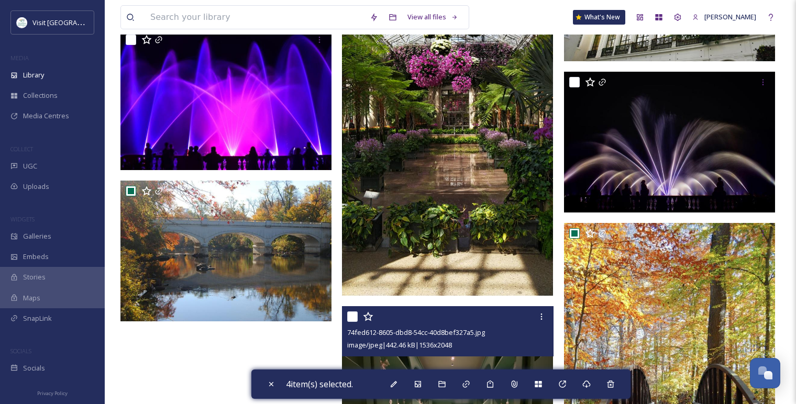
scroll to position [7802, 0]
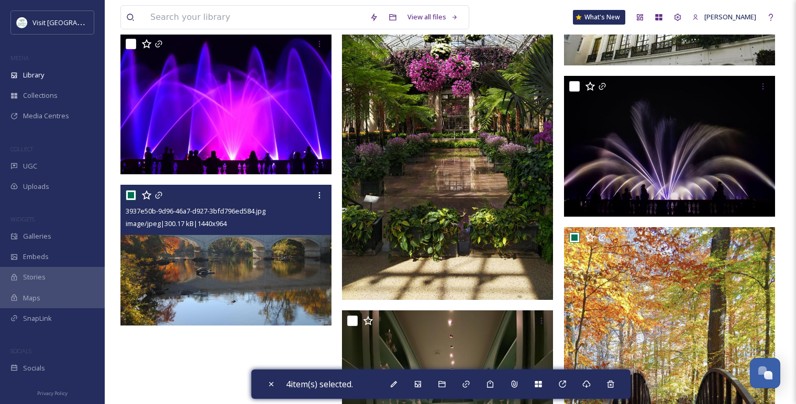
click at [228, 311] on img at bounding box center [225, 255] width 211 height 141
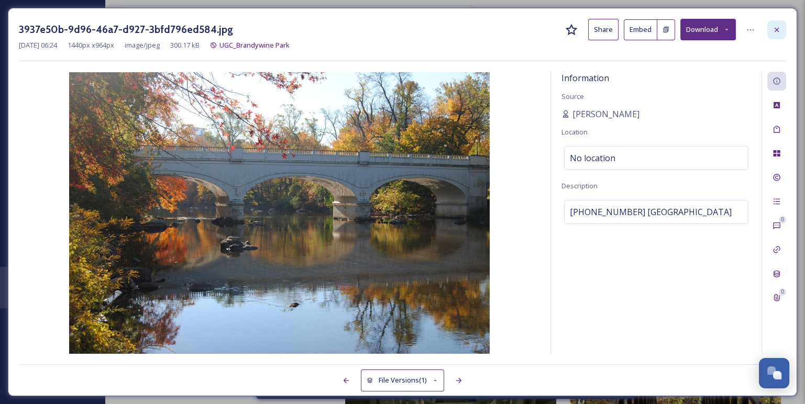
click at [772, 34] on div at bounding box center [776, 29] width 19 height 19
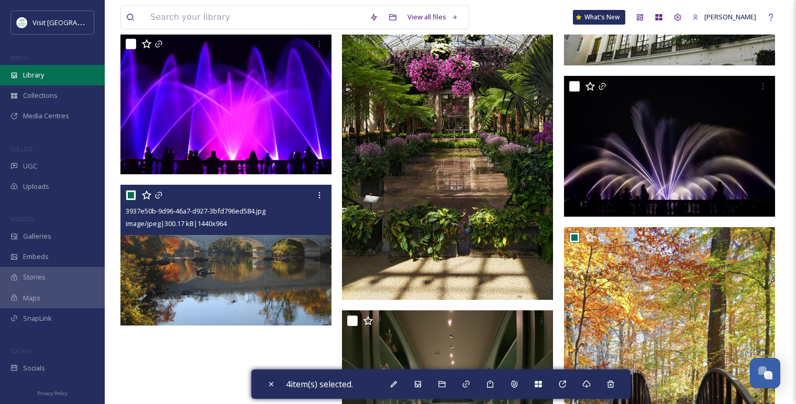
click at [57, 72] on div "Library" at bounding box center [52, 75] width 105 height 20
